Goal: Use online tool/utility: Utilize a website feature to perform a specific function

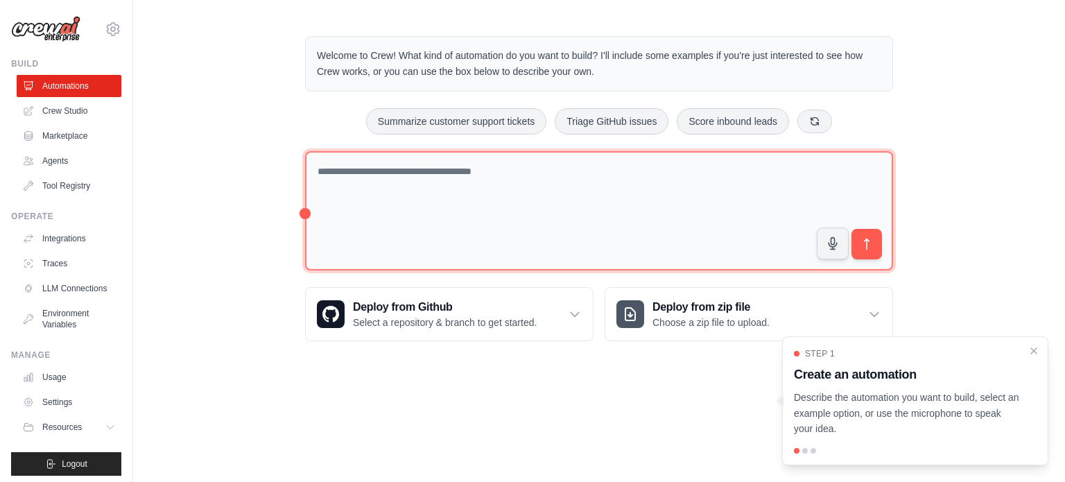
click at [486, 200] on textarea at bounding box center [599, 211] width 588 height 120
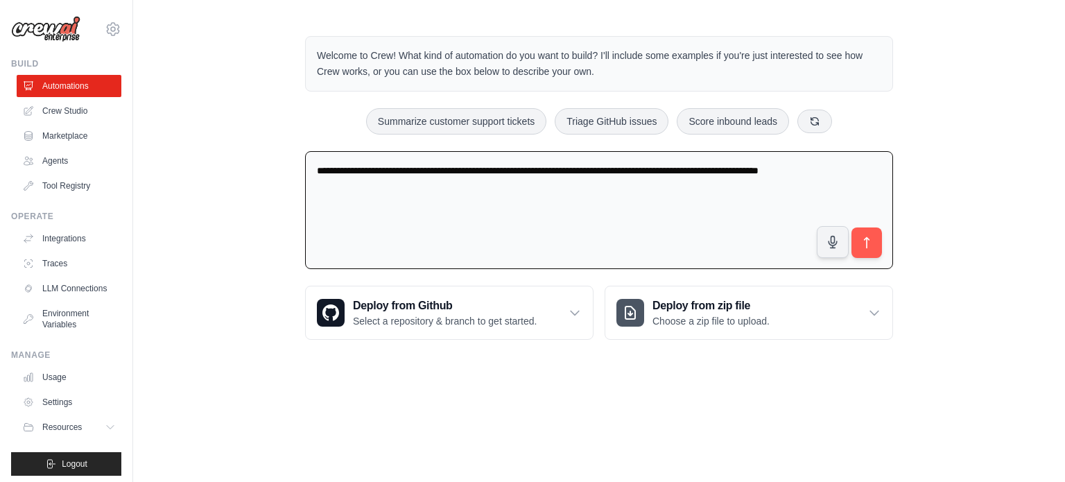
type textarea "**********"
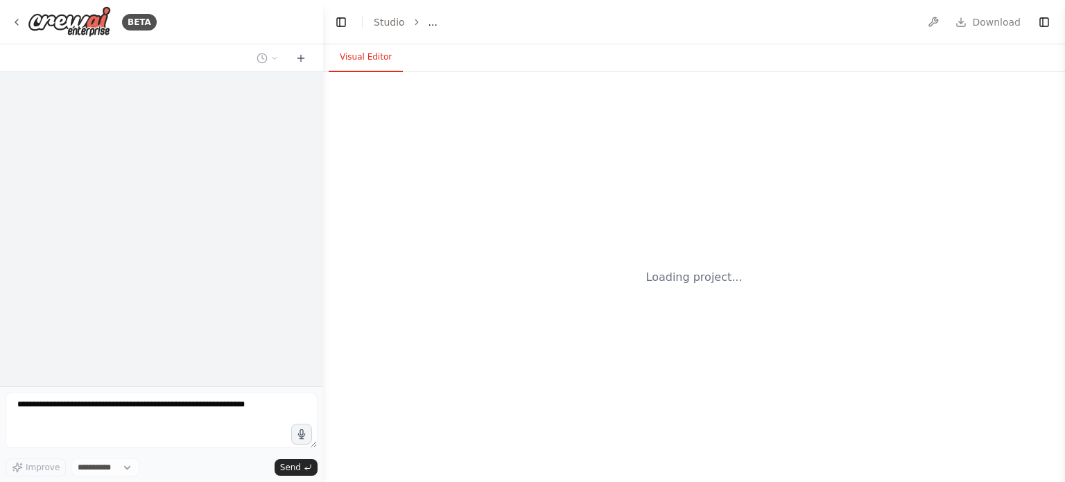
select select "****"
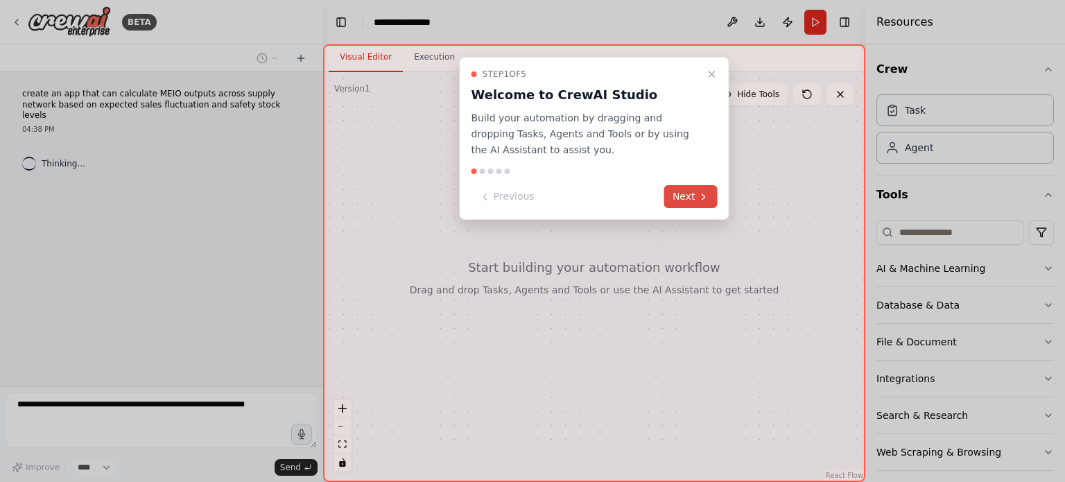
click at [680, 187] on button "Next" at bounding box center [690, 196] width 53 height 23
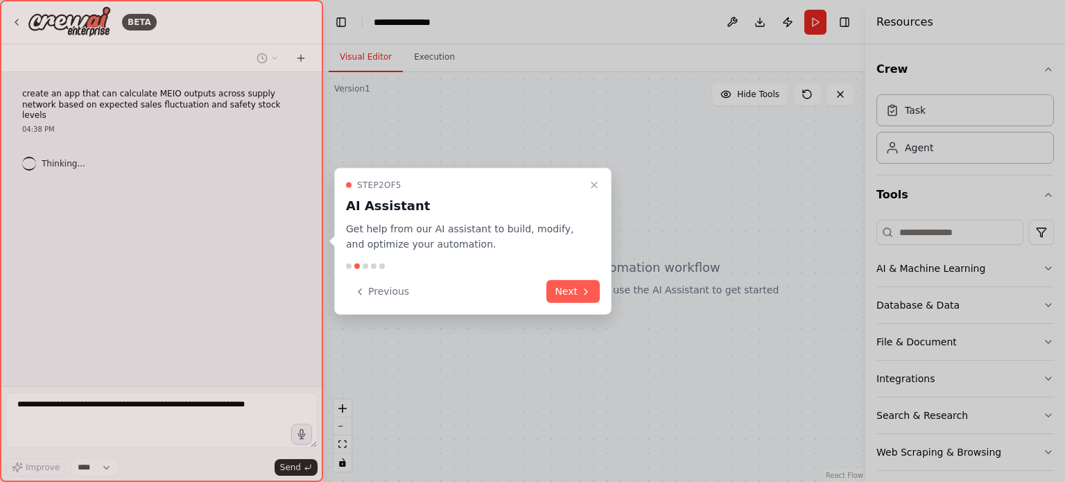
click at [562, 277] on div "Step 2 of 5 AI Assistant Get help from our AI assistant to build, modify, and o…" at bounding box center [472, 241] width 277 height 148
click at [568, 289] on button "Next" at bounding box center [573, 291] width 53 height 23
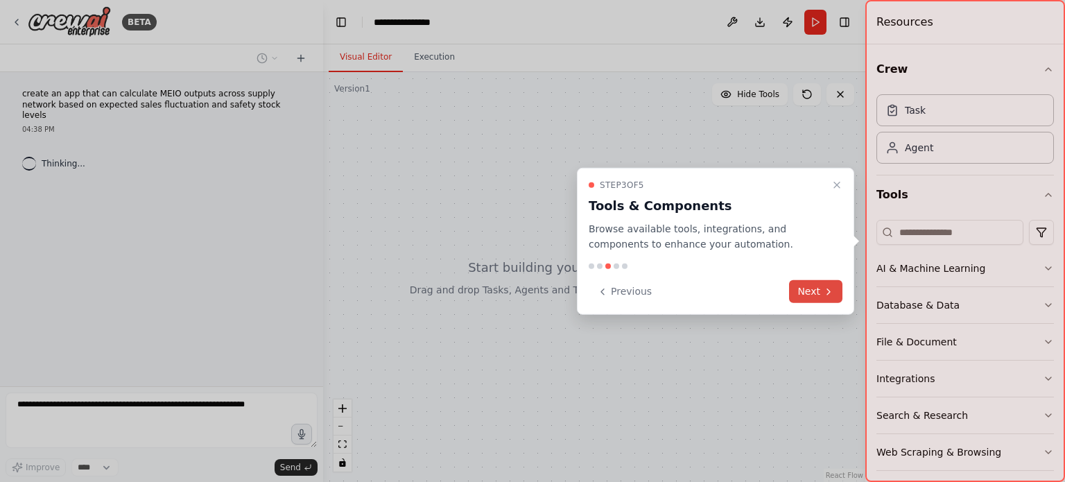
click at [800, 287] on button "Next" at bounding box center [815, 291] width 53 height 23
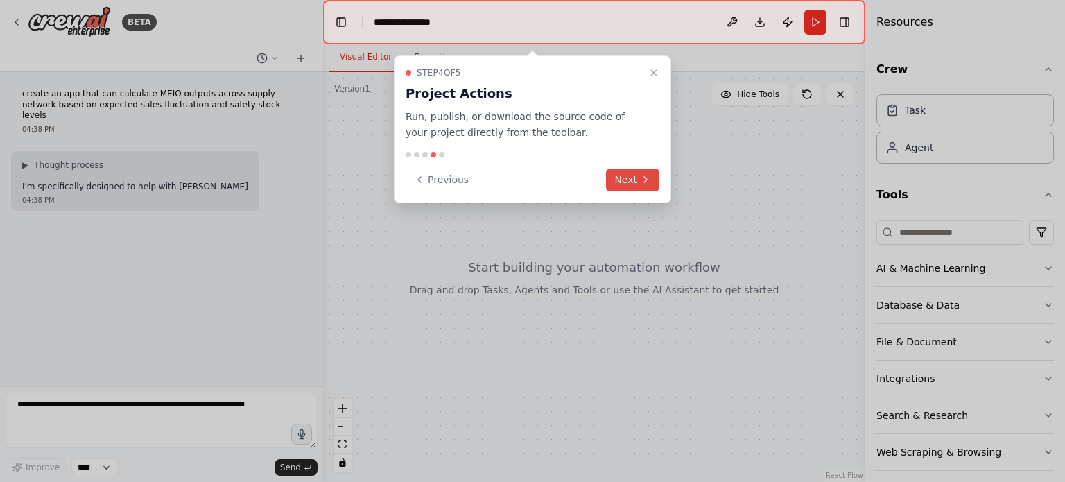
click at [641, 177] on icon at bounding box center [645, 179] width 11 height 11
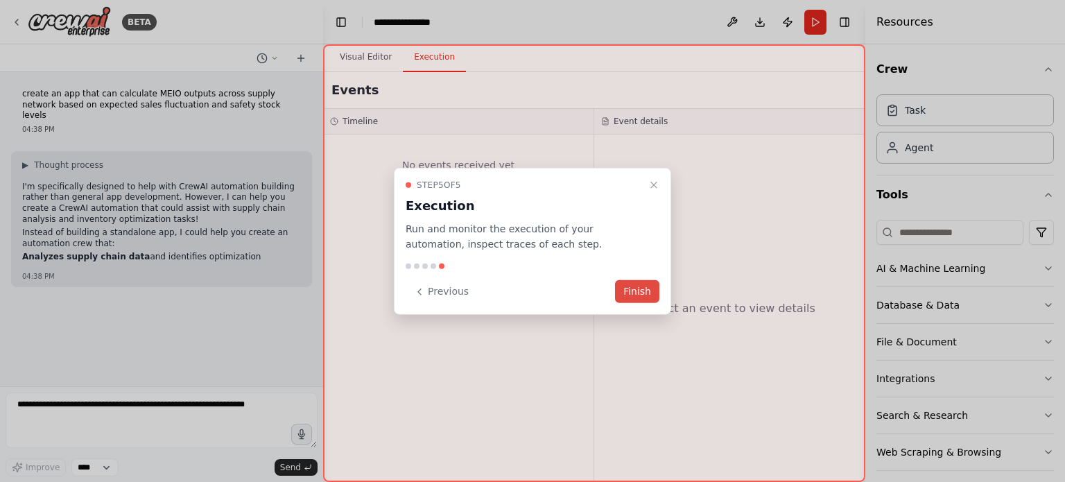
click at [639, 289] on button "Finish" at bounding box center [637, 291] width 44 height 23
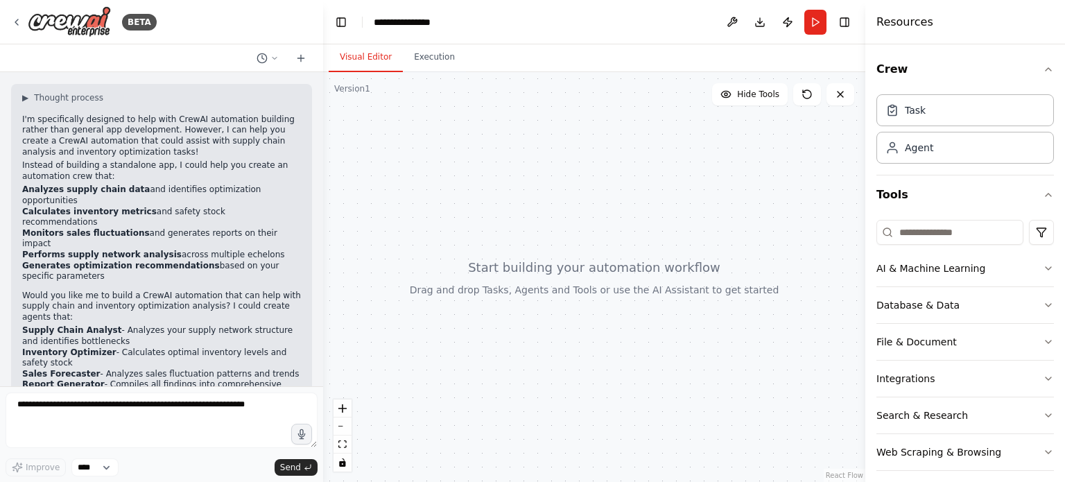
scroll to position [78, 0]
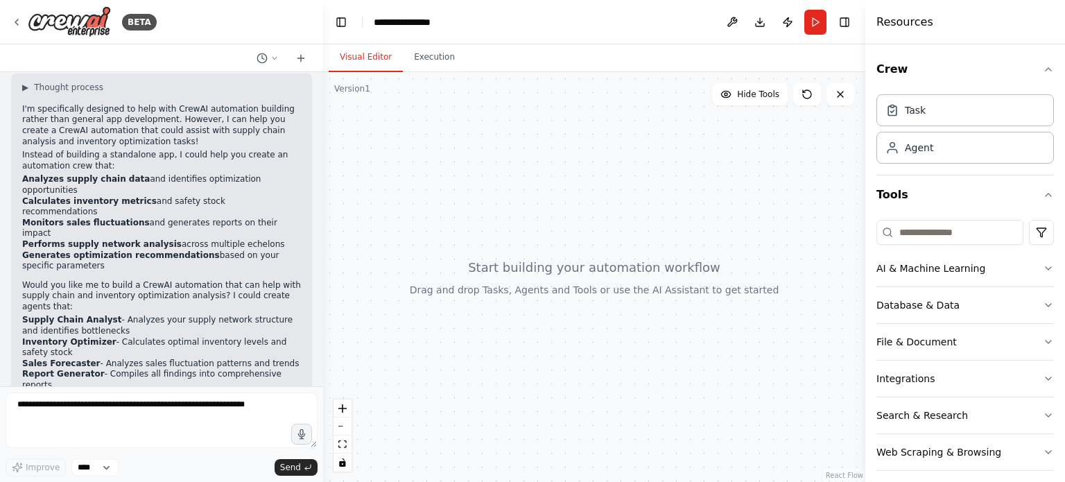
click at [115, 388] on form "Improve **** Send" at bounding box center [161, 434] width 323 height 96
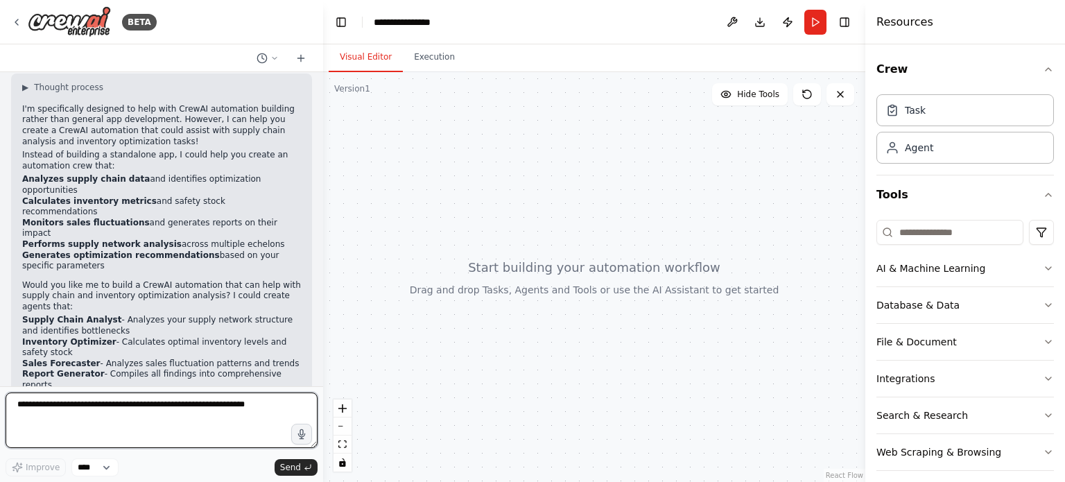
click at [117, 402] on textarea at bounding box center [162, 420] width 312 height 55
type textarea "*****"
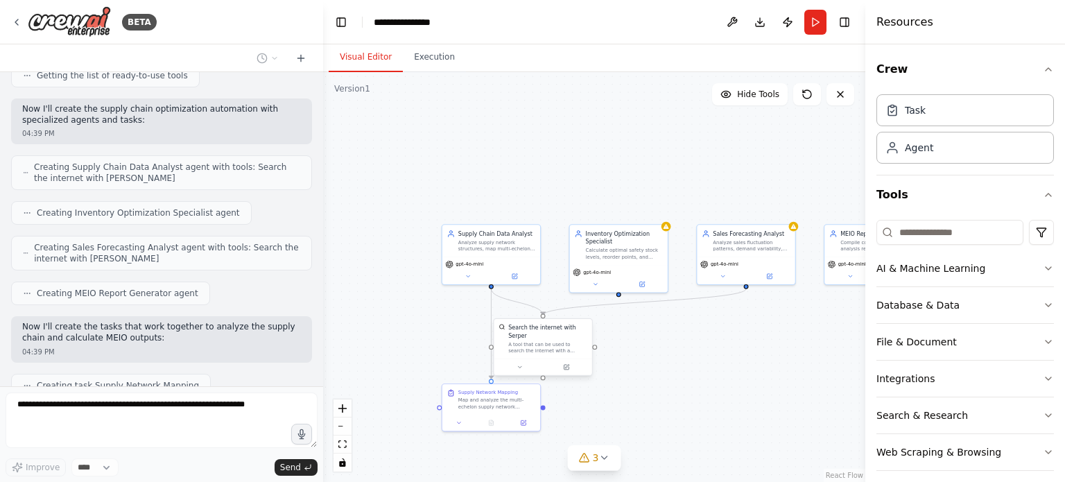
scroll to position [664, 0]
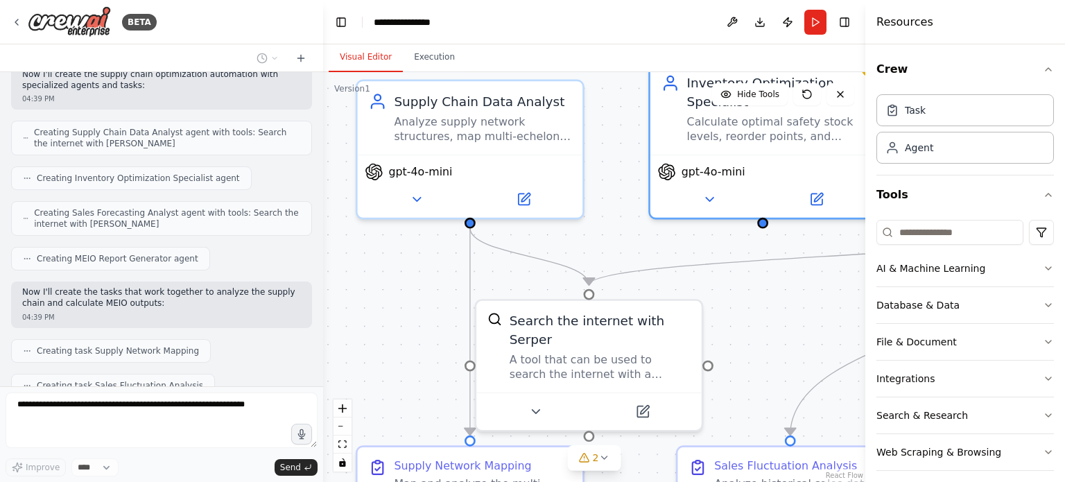
drag, startPoint x: 652, startPoint y: 236, endPoint x: 648, endPoint y: 221, distance: 15.0
click at [648, 221] on div ".deletable-edge-delete-btn { width: 20px; height: 20px; border: 0px solid #ffff…" at bounding box center [594, 277] width 542 height 410
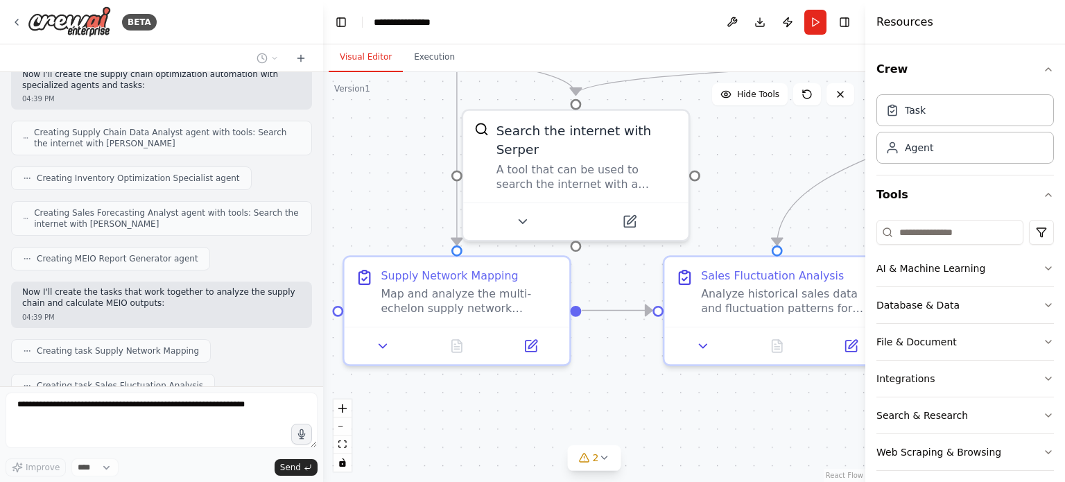
drag, startPoint x: 741, startPoint y: 329, endPoint x: 730, endPoint y: 160, distance: 168.9
click at [730, 160] on div ".deletable-edge-delete-btn { width: 20px; height: 20px; border: 0px solid #ffff…" at bounding box center [594, 277] width 542 height 410
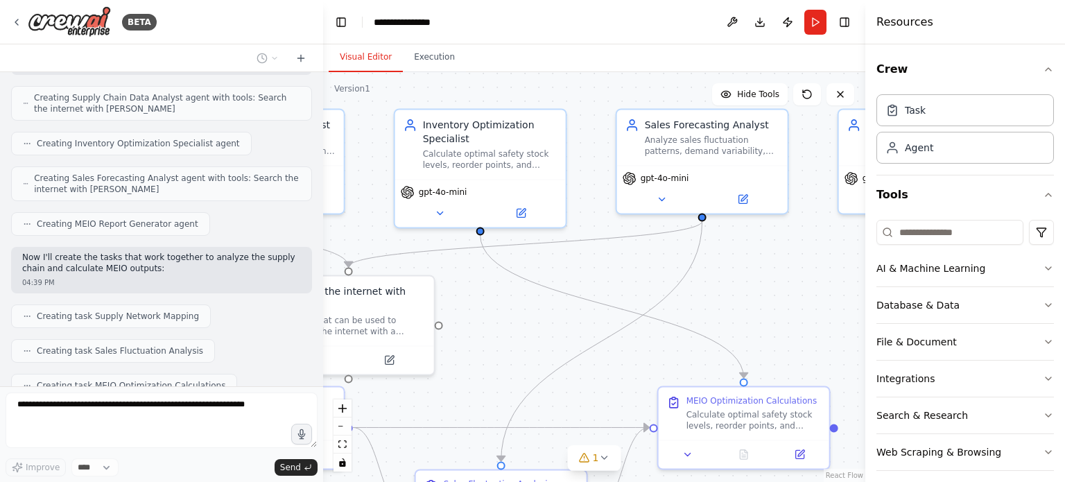
drag, startPoint x: 754, startPoint y: 275, endPoint x: 536, endPoint y: 371, distance: 237.9
click at [536, 371] on div ".deletable-edge-delete-btn { width: 20px; height: 20px; border: 0px solid #ffff…" at bounding box center [594, 277] width 542 height 410
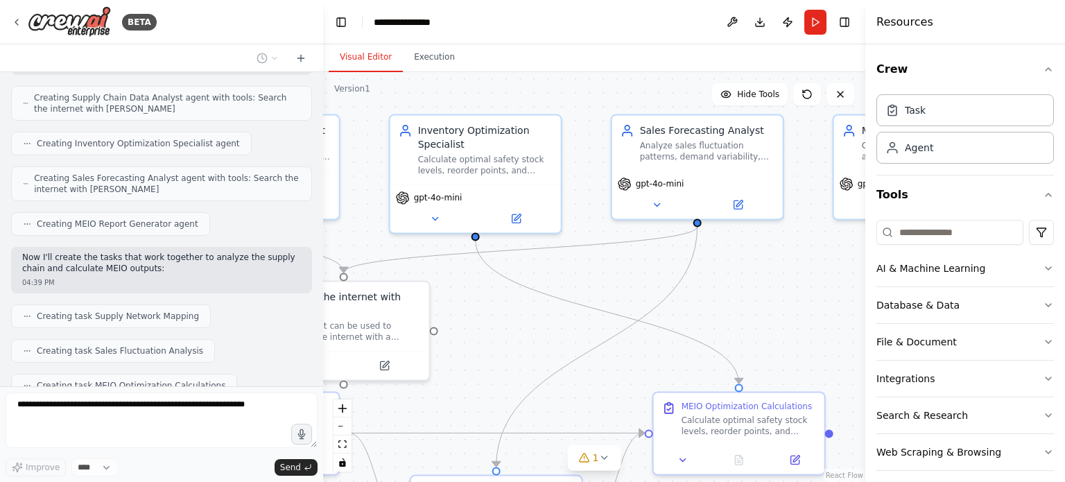
scroll to position [733, 0]
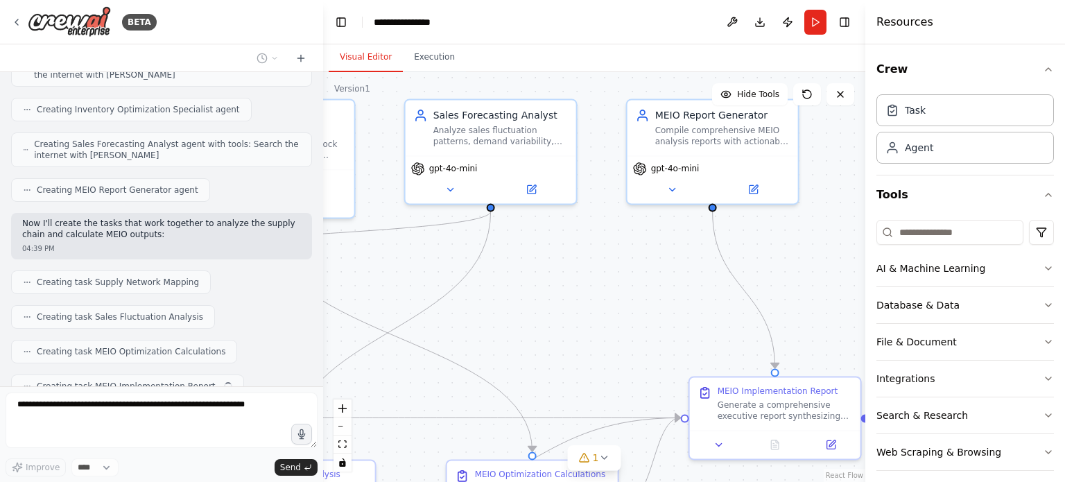
drag, startPoint x: 804, startPoint y: 306, endPoint x: 597, endPoint y: 291, distance: 207.2
click at [597, 291] on div ".deletable-edge-delete-btn { width: 20px; height: 20px; border: 0px solid #ffff…" at bounding box center [594, 277] width 542 height 410
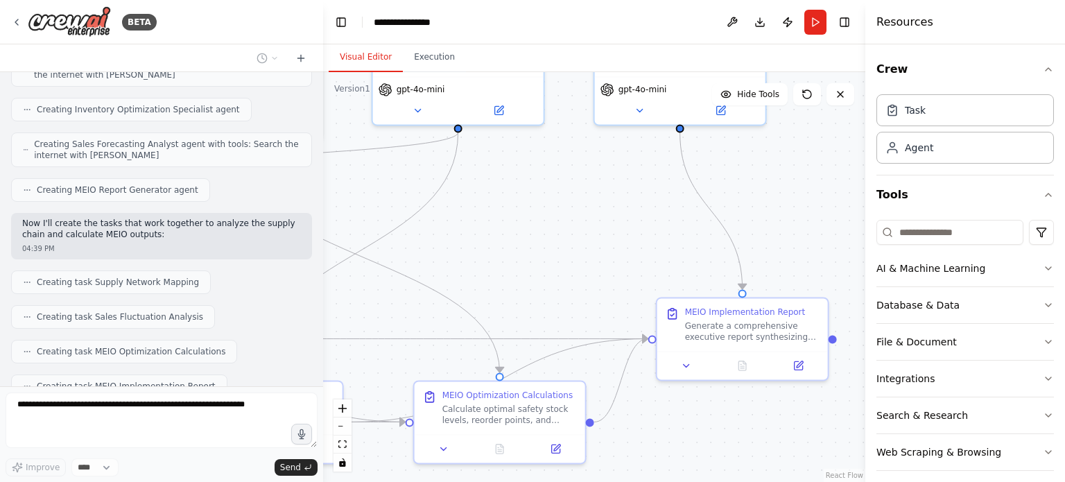
drag, startPoint x: 662, startPoint y: 327, endPoint x: 630, endPoint y: 248, distance: 85.5
click at [630, 248] on div ".deletable-edge-delete-btn { width: 20px; height: 20px; border: 0px solid #ffff…" at bounding box center [594, 277] width 542 height 410
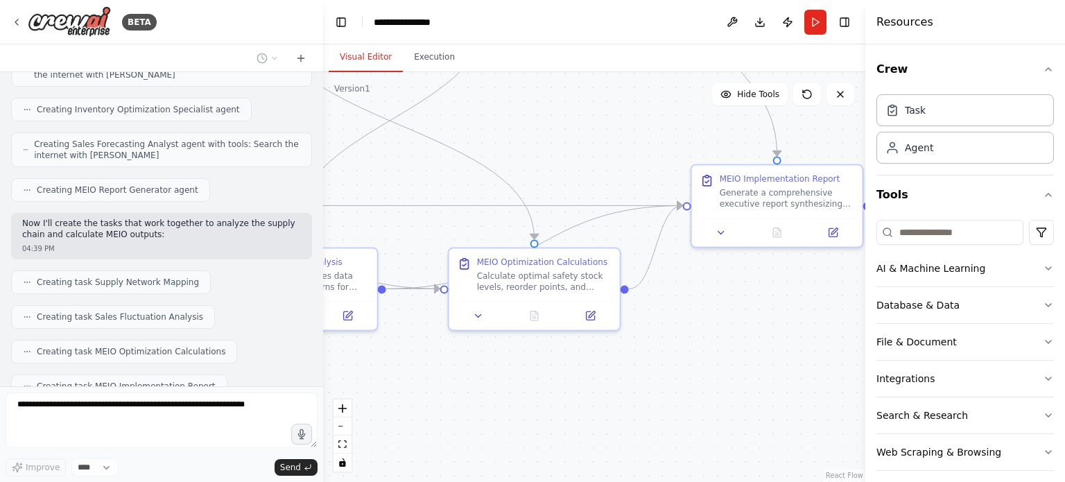
drag, startPoint x: 619, startPoint y: 364, endPoint x: 664, endPoint y: 207, distance: 163.8
click at [664, 207] on div ".deletable-edge-delete-btn { width: 20px; height: 20px; border: 0px solid #ffff…" at bounding box center [594, 277] width 542 height 410
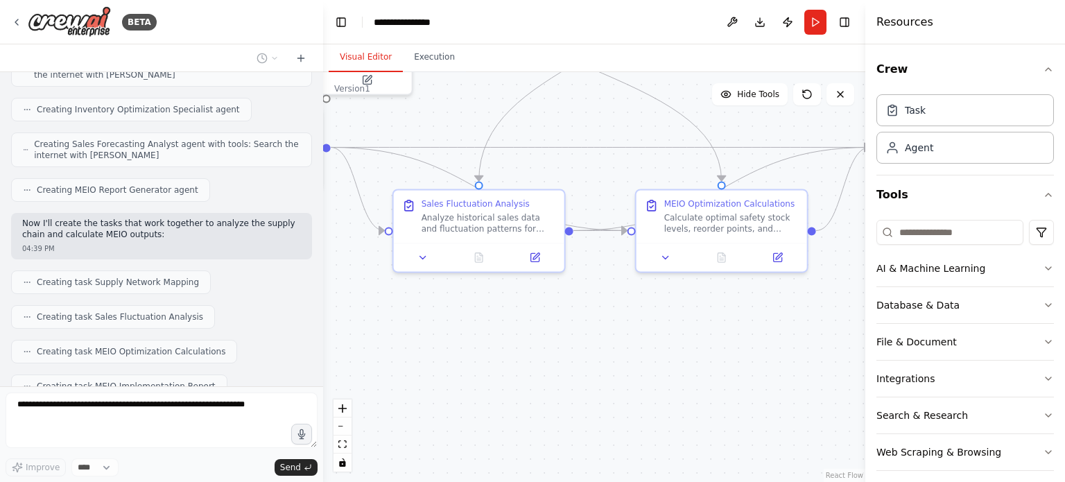
drag, startPoint x: 542, startPoint y: 384, endPoint x: 719, endPoint y: 350, distance: 180.1
click at [719, 350] on div ".deletable-edge-delete-btn { width: 20px; height: 20px; border: 0px solid #ffff…" at bounding box center [594, 277] width 542 height 410
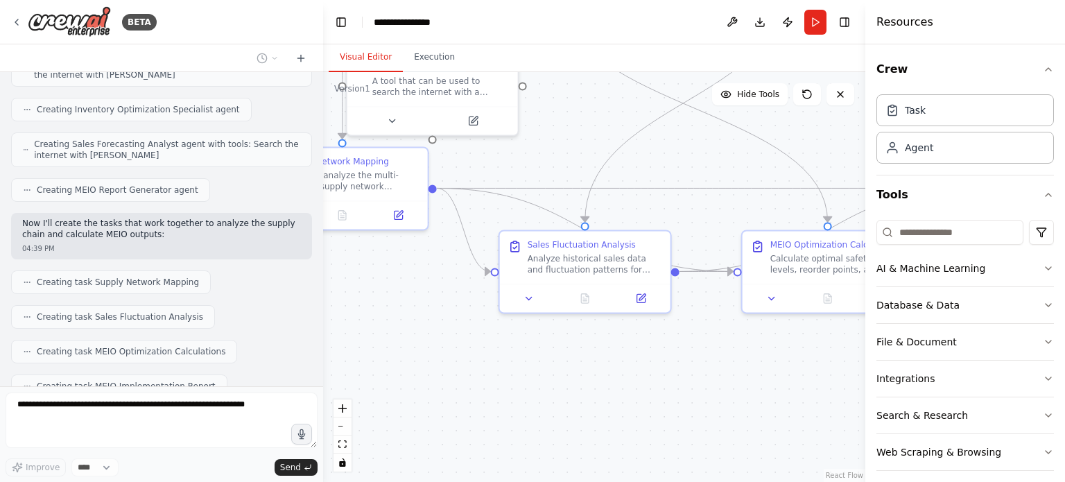
drag, startPoint x: 594, startPoint y: 357, endPoint x: 710, endPoint y: 404, distance: 125.1
click at [710, 404] on div ".deletable-edge-delete-btn { width: 20px; height: 20px; border: 0px solid #ffff…" at bounding box center [594, 277] width 542 height 410
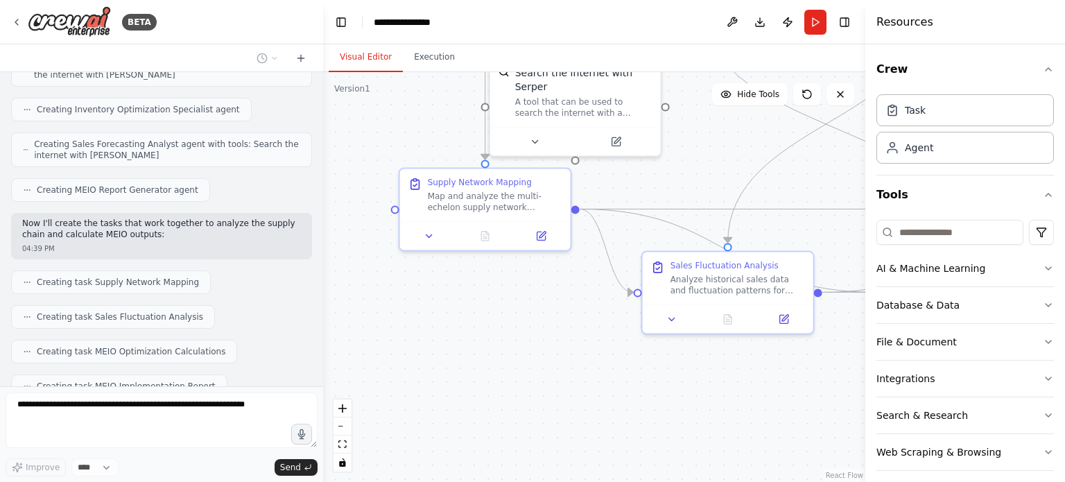
drag, startPoint x: 496, startPoint y: 407, endPoint x: 630, endPoint y: 419, distance: 134.4
click at [630, 419] on div ".deletable-edge-delete-btn { width: 20px; height: 20px; border: 0px solid #ffff…" at bounding box center [594, 277] width 542 height 410
click at [944, 274] on button "AI & Machine Learning" at bounding box center [966, 268] width 178 height 36
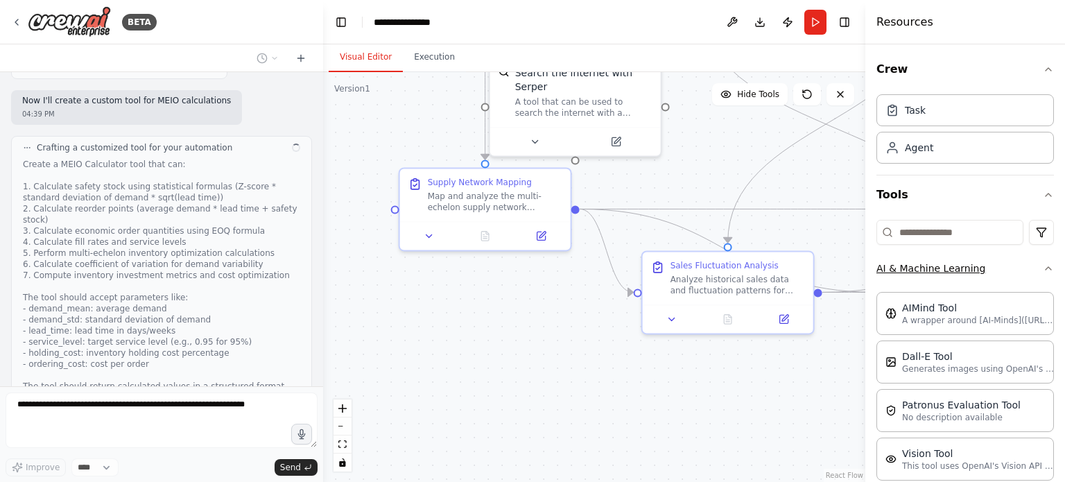
scroll to position [1063, 0]
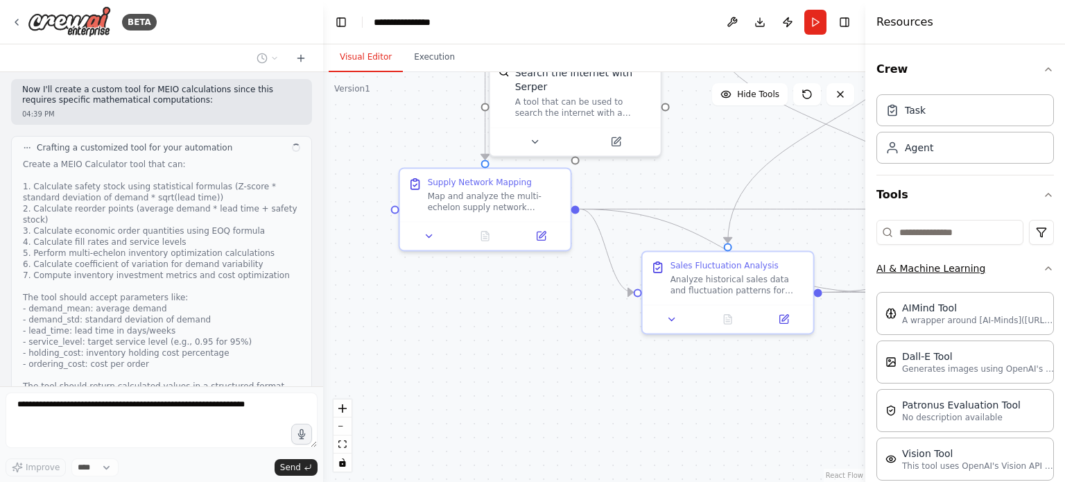
click at [944, 274] on button "AI & Machine Learning" at bounding box center [966, 268] width 178 height 36
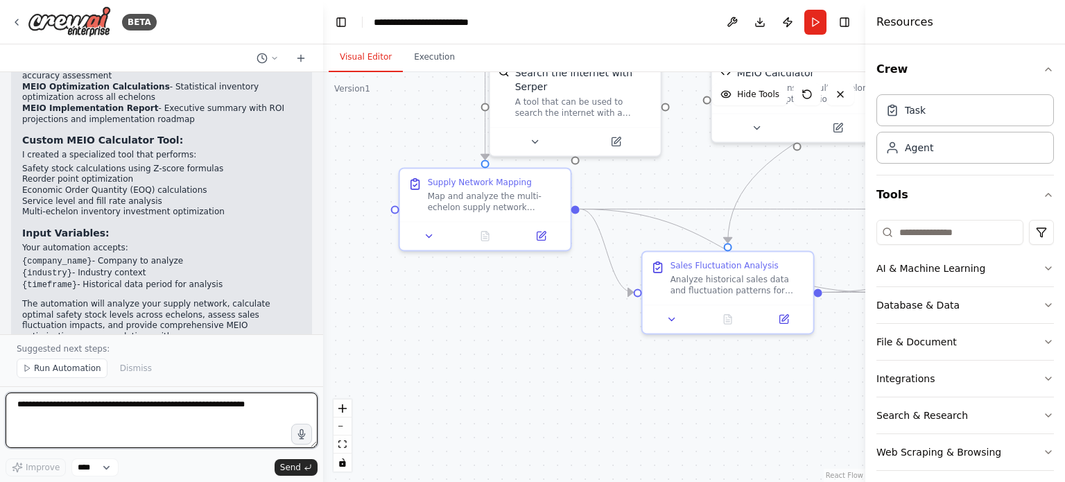
scroll to position [2092, 0]
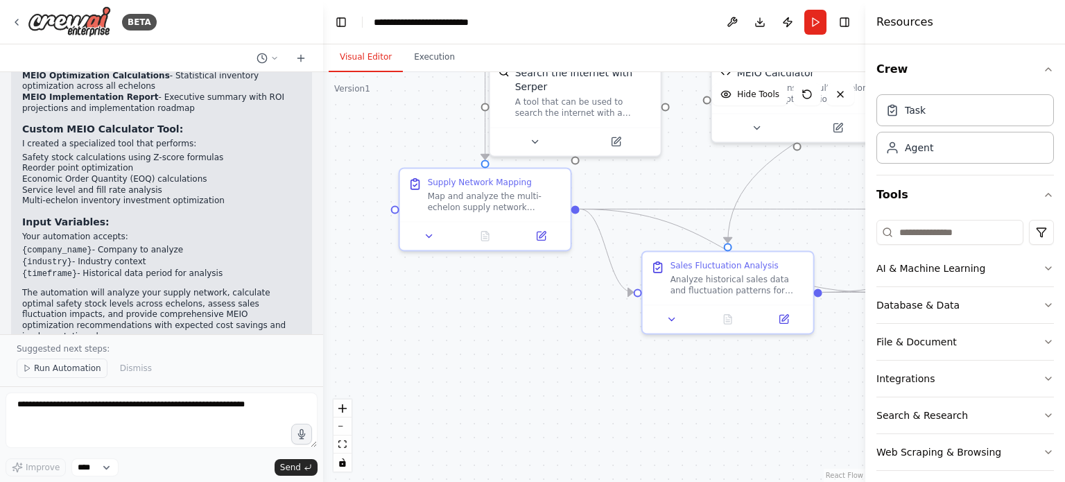
click at [43, 374] on span "Run Automation" at bounding box center [67, 368] width 67 height 11
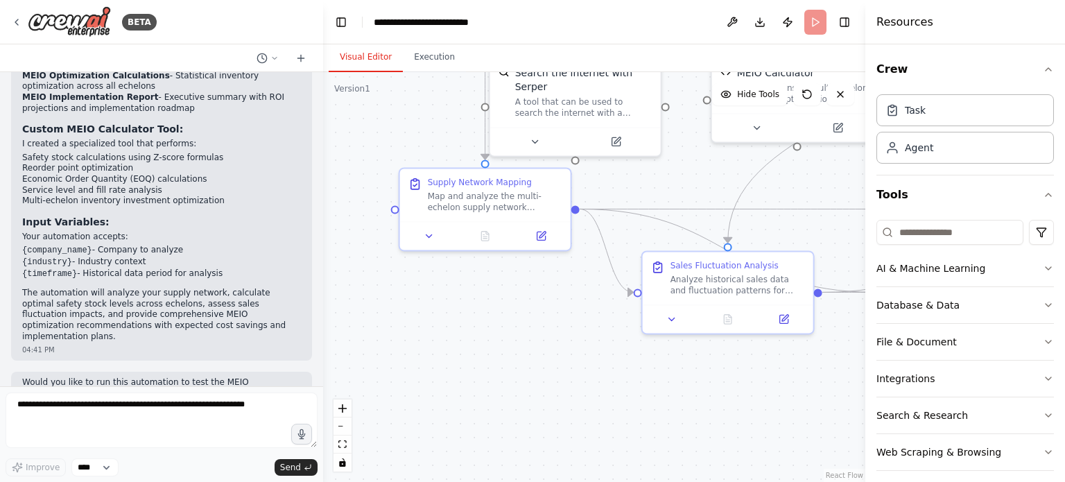
scroll to position [2041, 0]
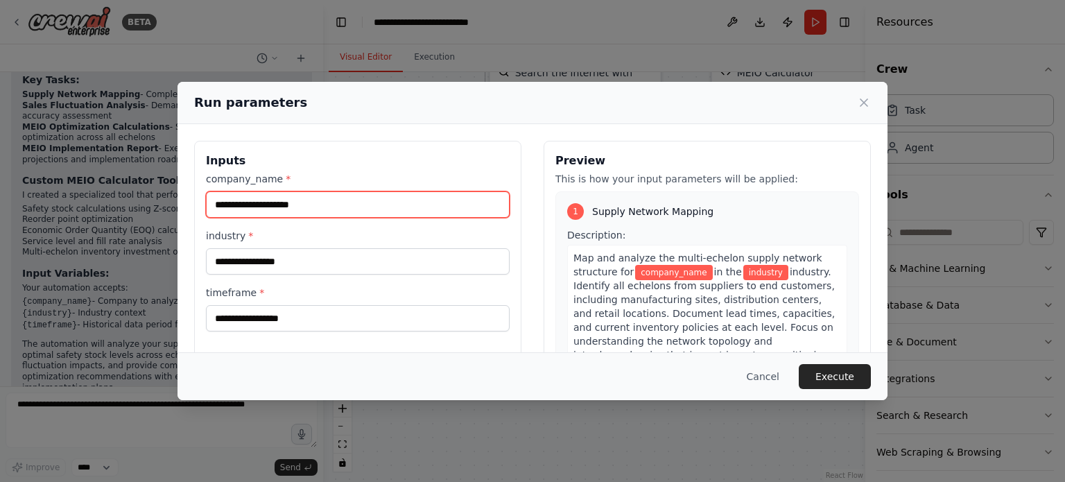
click at [380, 206] on input "company_name *" at bounding box center [358, 204] width 304 height 26
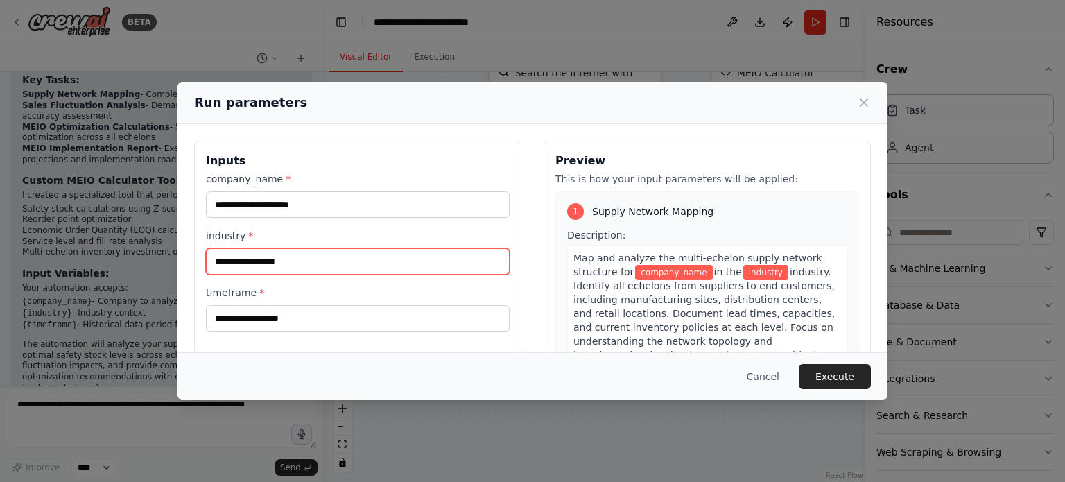
click at [380, 256] on input "industry *" at bounding box center [358, 261] width 304 height 26
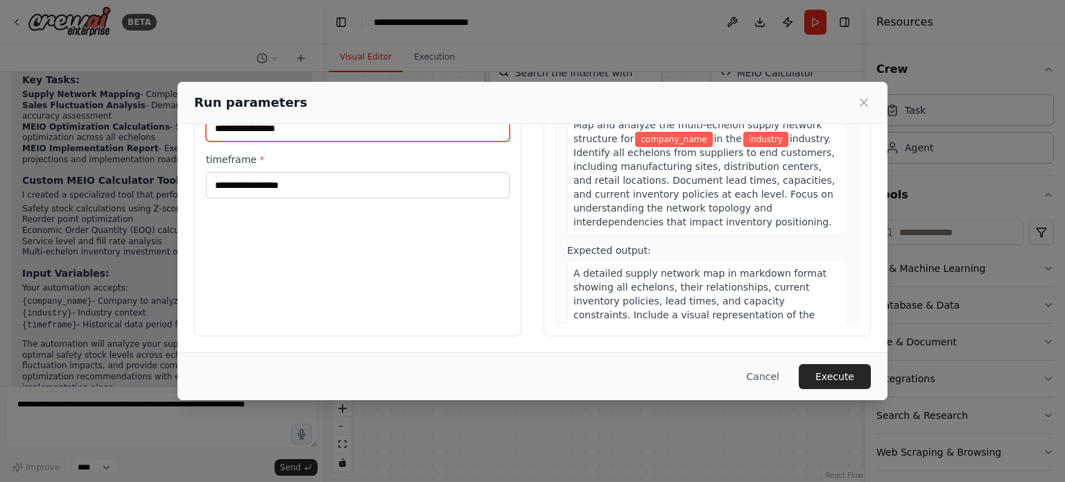
scroll to position [0, 0]
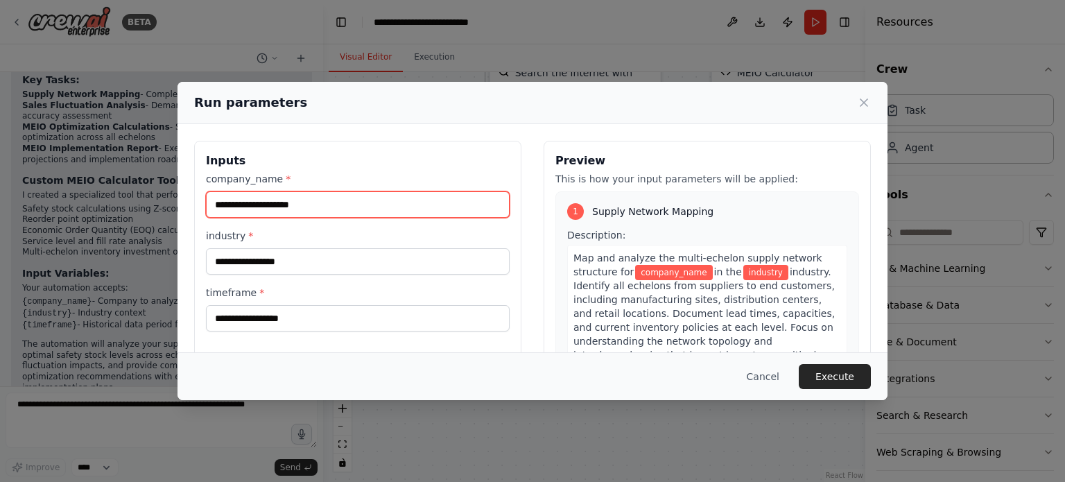
click at [366, 209] on input "company_name *" at bounding box center [358, 204] width 304 height 26
type input "**"
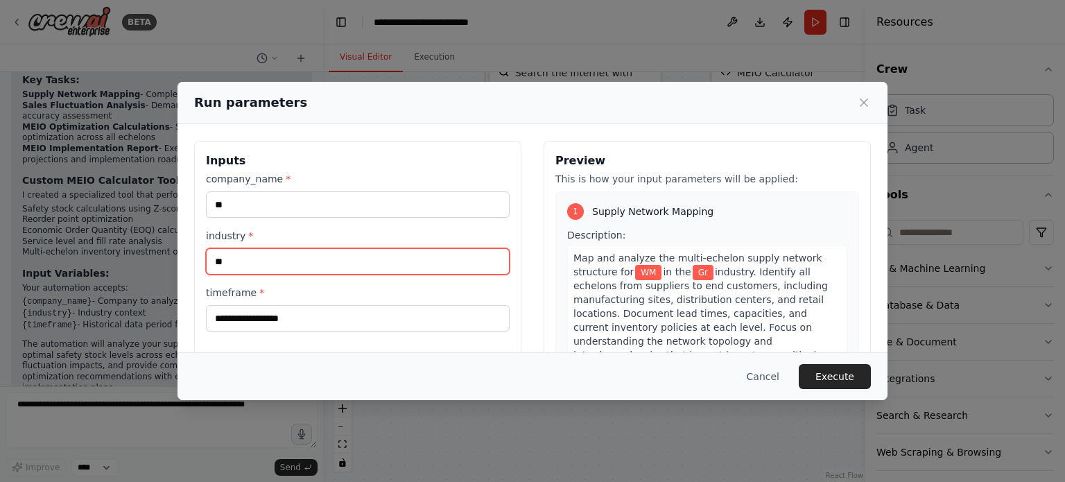
type input "*"
type input "**********"
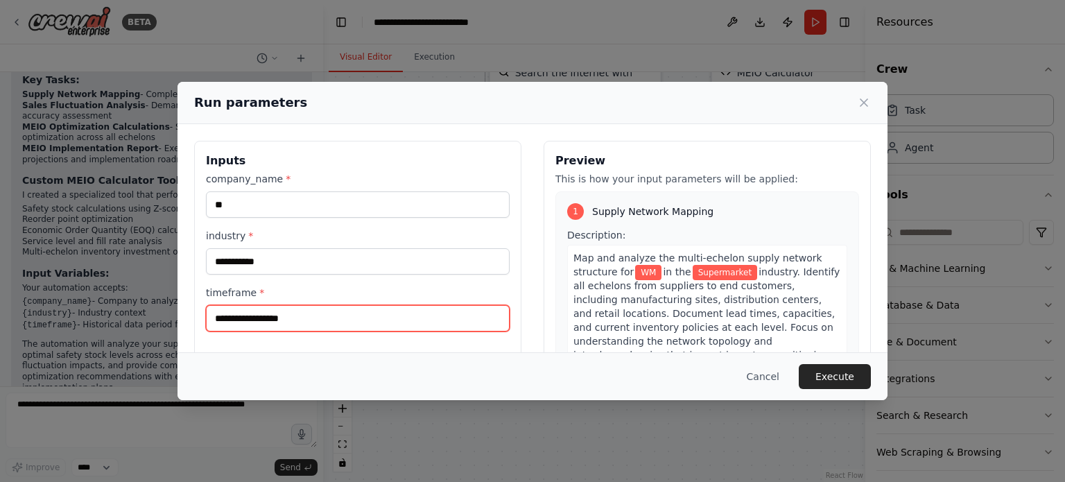
click at [397, 313] on input "timeframe *" at bounding box center [358, 318] width 304 height 26
type input "****"
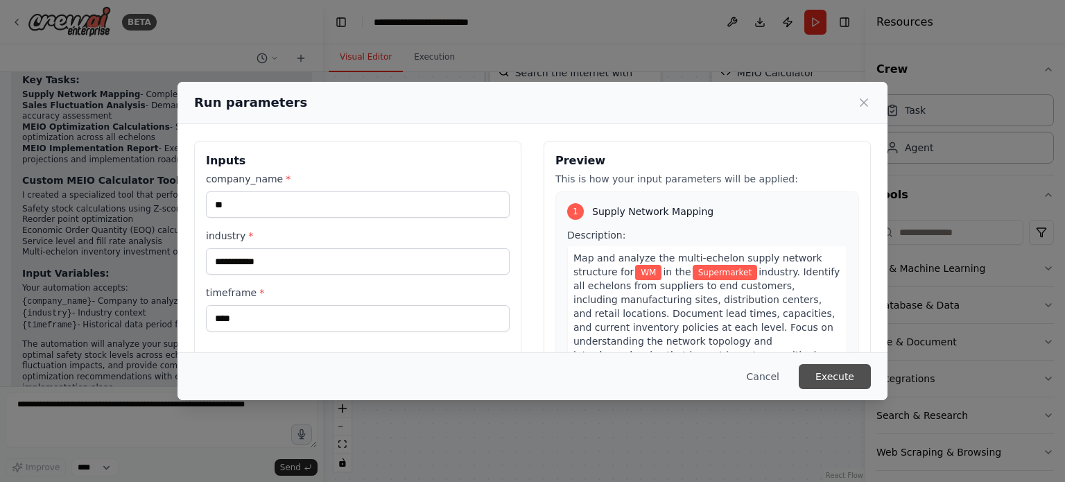
click at [857, 371] on button "Execute" at bounding box center [835, 376] width 72 height 25
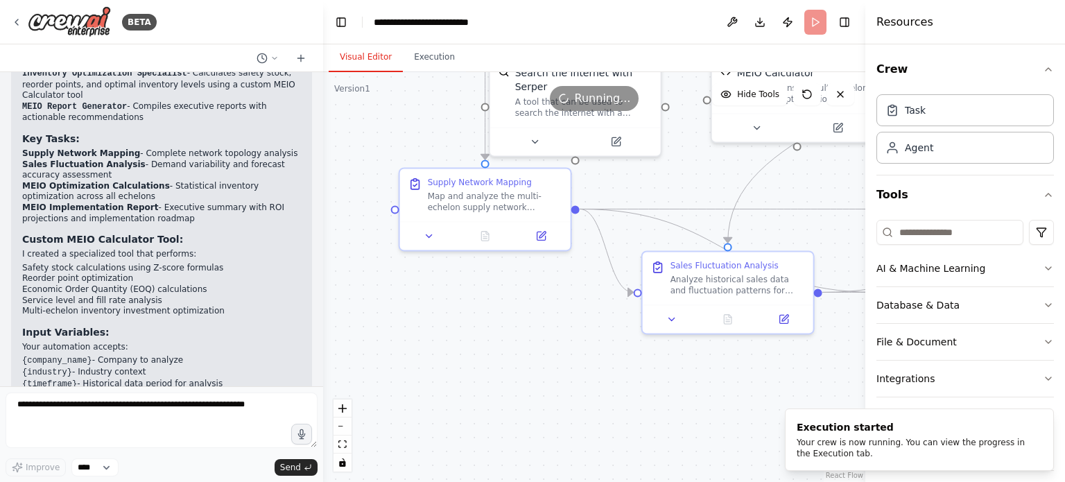
scroll to position [2041, 0]
